Goal: Task Accomplishment & Management: Manage account settings

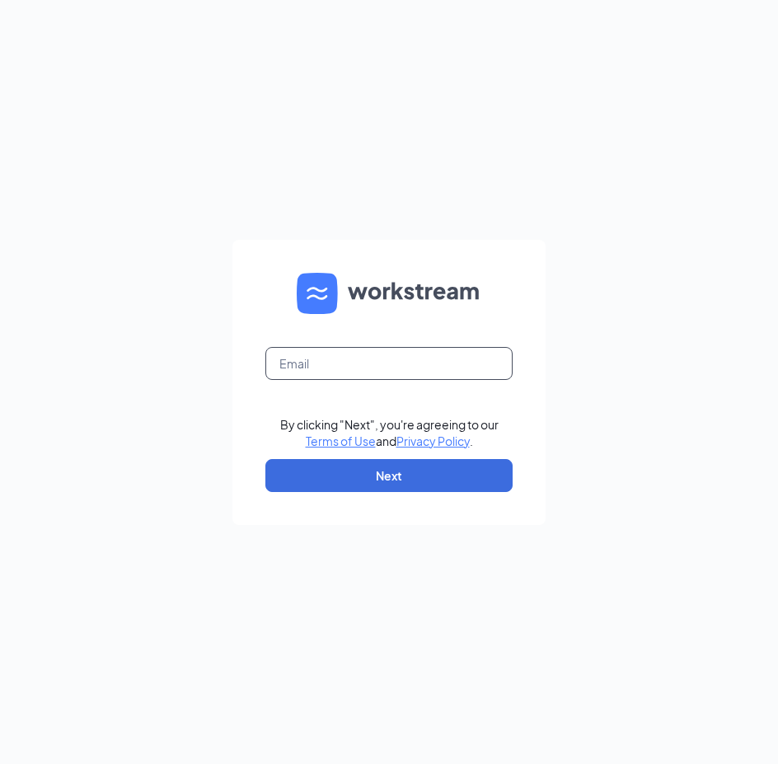
click at [289, 367] on input "text" at bounding box center [388, 363] width 247 height 33
paste input "kkbridge@glencoelv.com"
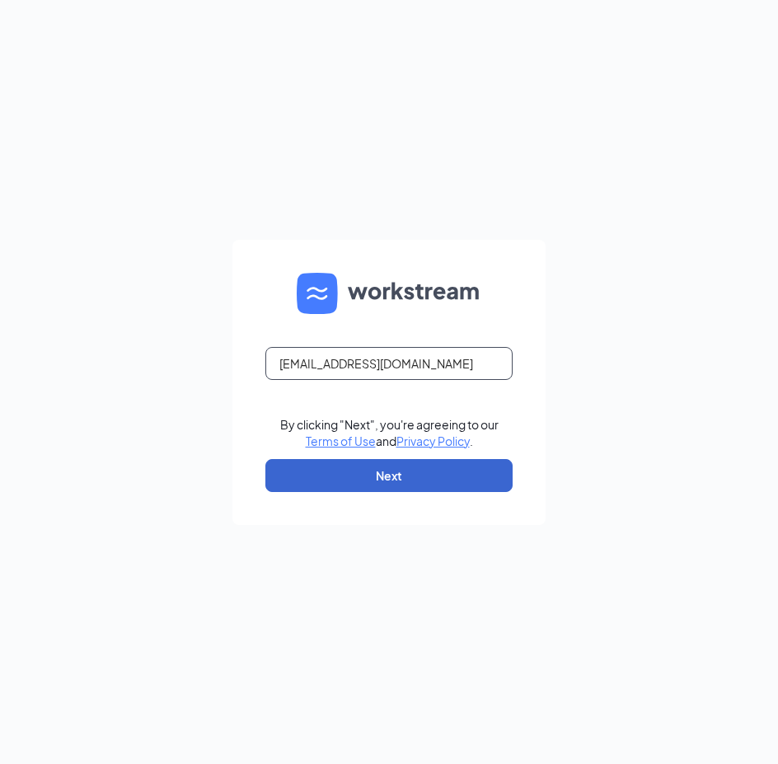
type input "kkbridge@glencoelv.com"
click at [384, 481] on button "Next" at bounding box center [388, 475] width 247 height 33
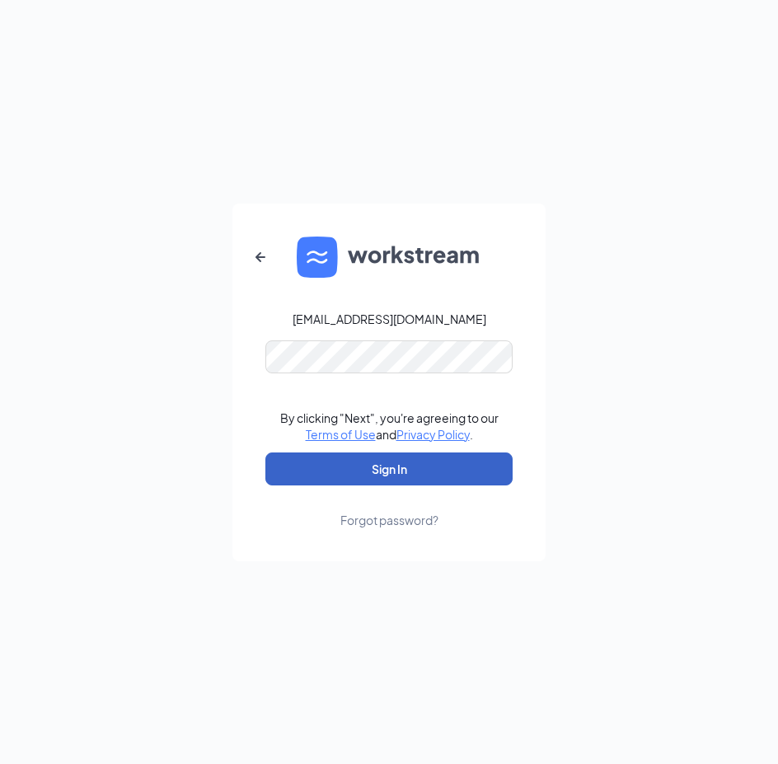
click at [380, 474] on button "Sign In" at bounding box center [388, 468] width 247 height 33
click at [396, 468] on button "Sign In" at bounding box center [388, 468] width 247 height 33
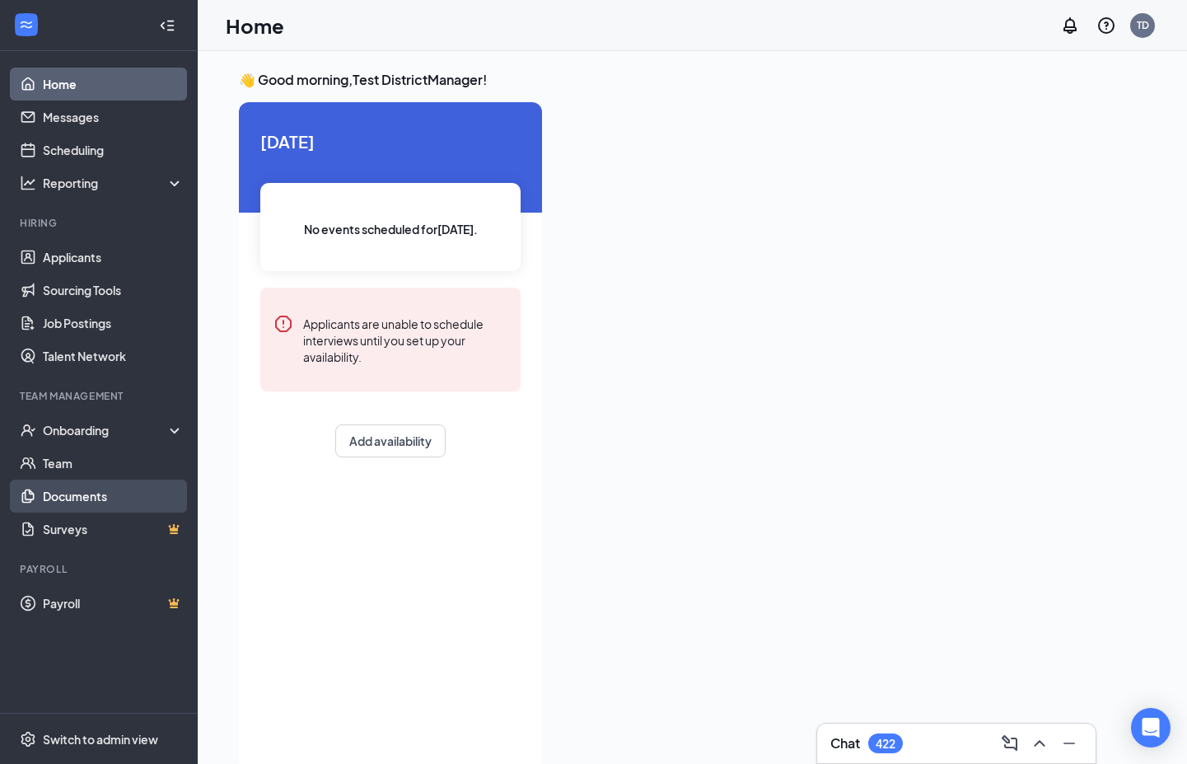
click at [102, 499] on link "Documents" at bounding box center [113, 496] width 141 height 33
click at [81, 493] on link "Documents" at bounding box center [113, 496] width 141 height 33
